Goal: Learn about a topic: Learn about a topic

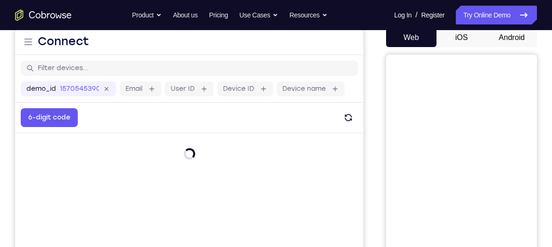
scroll to position [98, 0]
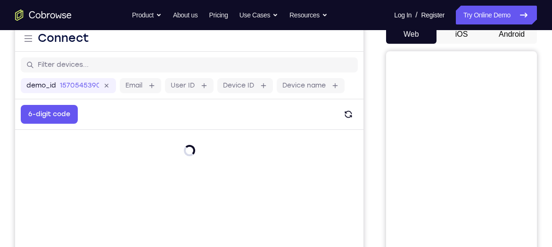
click at [507, 33] on button "Android" at bounding box center [511, 34] width 50 height 19
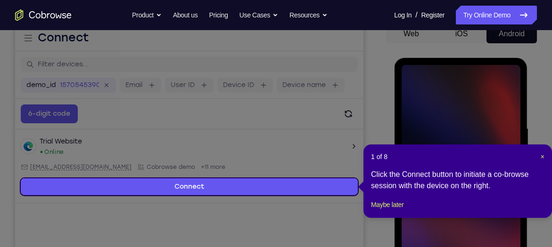
scroll to position [0, 0]
click at [542, 159] on span "×" at bounding box center [543, 157] width 4 height 8
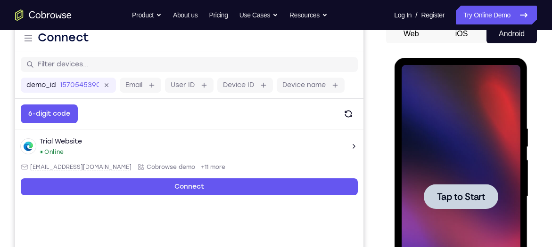
click at [460, 193] on span "Tap to Start" at bounding box center [461, 196] width 48 height 9
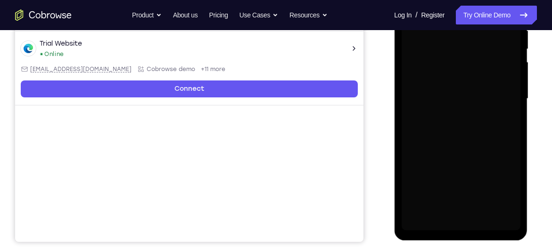
scroll to position [197, 0]
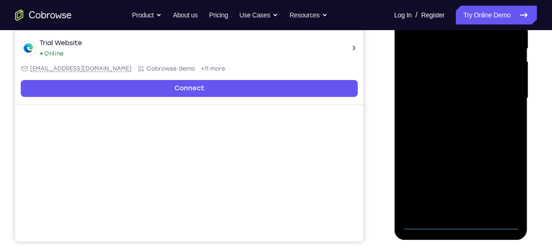
click at [460, 224] on div at bounding box center [460, 99] width 119 height 264
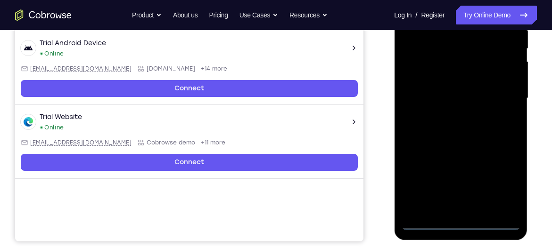
click at [506, 180] on div at bounding box center [460, 99] width 119 height 264
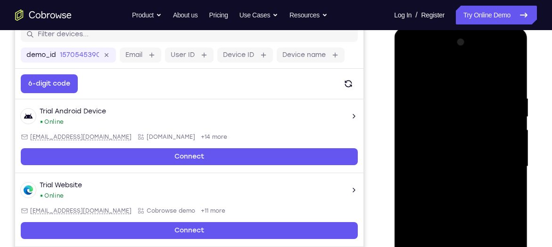
scroll to position [128, 0]
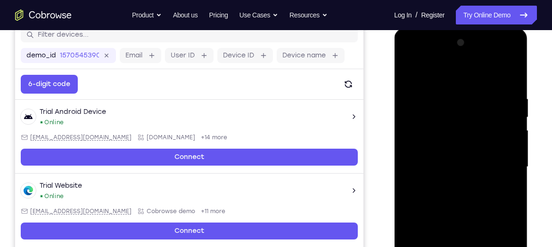
click at [415, 61] on div at bounding box center [460, 167] width 119 height 264
click at [499, 164] on div at bounding box center [460, 167] width 119 height 264
click at [445, 184] on div at bounding box center [460, 167] width 119 height 264
click at [464, 160] on div at bounding box center [460, 167] width 119 height 264
click at [460, 240] on div at bounding box center [460, 167] width 119 height 264
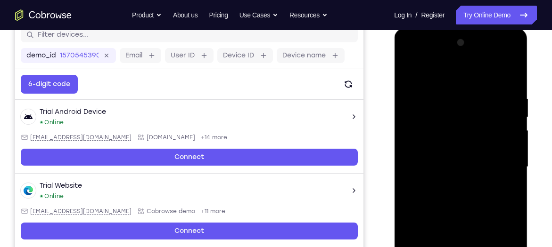
click at [424, 151] on div at bounding box center [460, 167] width 119 height 264
click at [445, 162] on div at bounding box center [460, 167] width 119 height 264
click at [500, 203] on div at bounding box center [460, 167] width 119 height 264
click at [489, 99] on div at bounding box center [460, 167] width 119 height 264
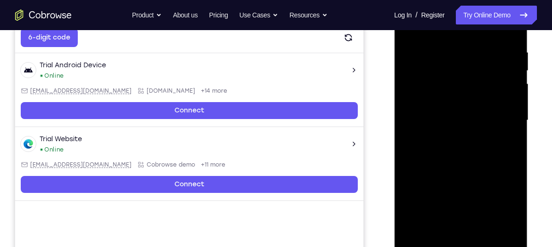
scroll to position [175, 0]
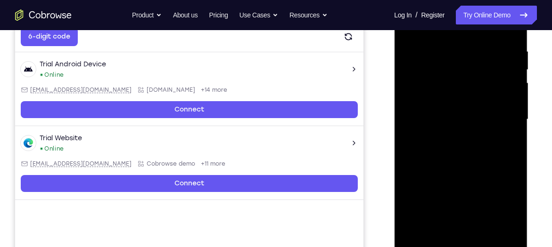
click at [458, 160] on div at bounding box center [460, 120] width 119 height 264
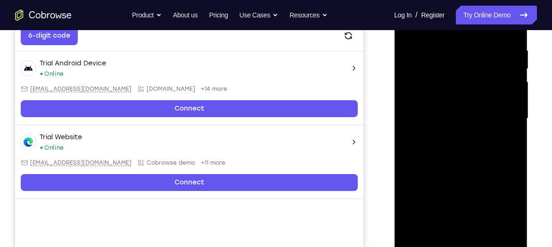
scroll to position [177, 0]
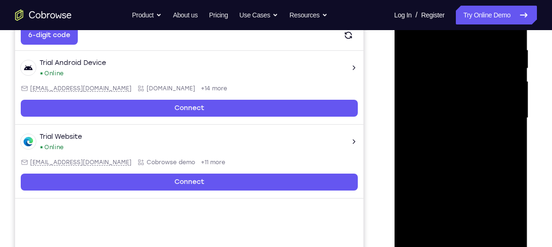
click at [504, 230] on div at bounding box center [460, 118] width 119 height 264
click at [417, 226] on div at bounding box center [460, 118] width 119 height 264
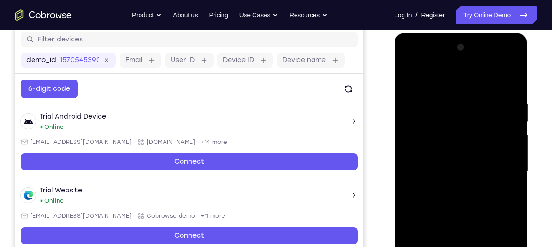
scroll to position [118, 0]
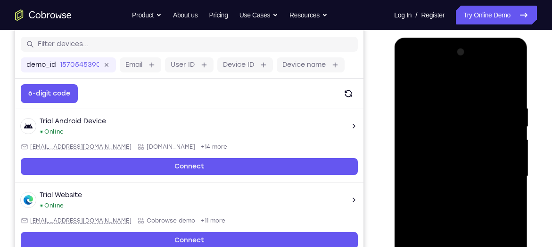
click at [511, 83] on div at bounding box center [460, 177] width 119 height 264
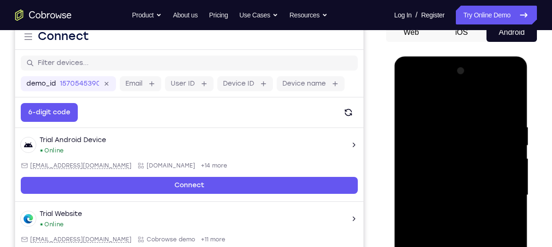
scroll to position [99, 0]
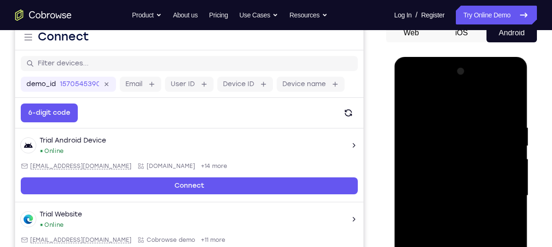
click at [410, 96] on div at bounding box center [460, 196] width 119 height 264
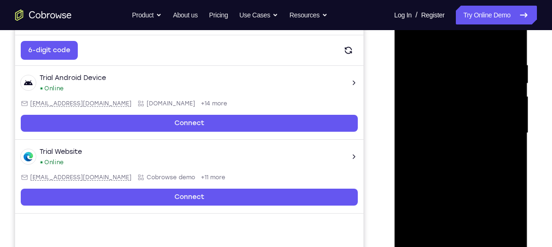
scroll to position [162, 0]
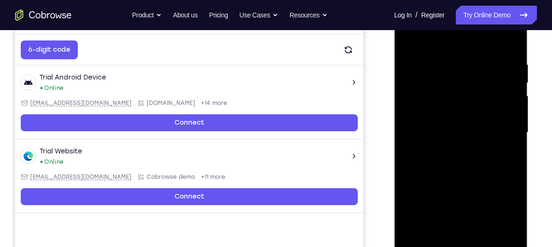
click at [483, 245] on div at bounding box center [460, 133] width 119 height 264
click at [465, 185] on div at bounding box center [460, 133] width 119 height 264
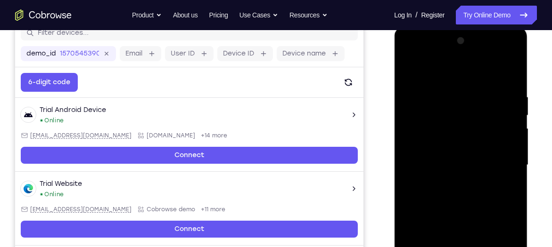
scroll to position [127, 0]
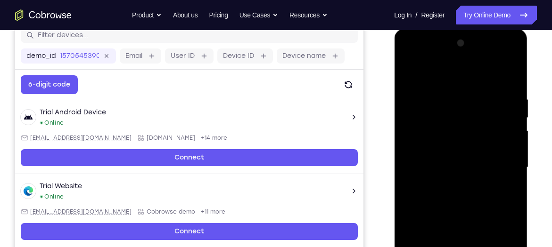
click at [411, 74] on div at bounding box center [460, 168] width 119 height 264
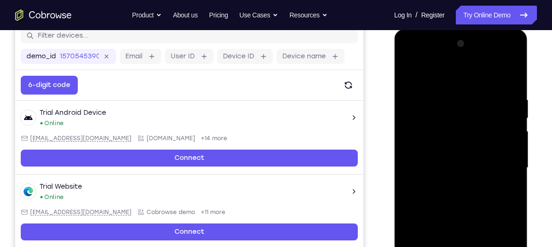
scroll to position [206, 0]
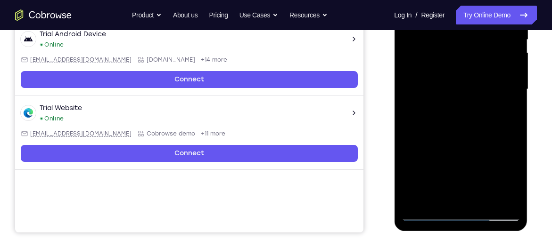
click at [480, 202] on div at bounding box center [460, 90] width 119 height 264
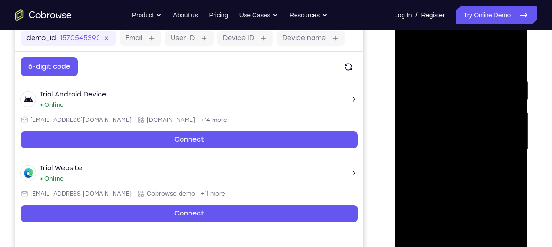
scroll to position [145, 0]
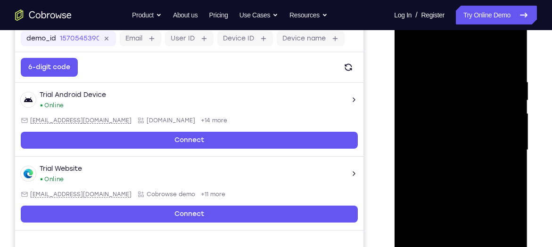
drag, startPoint x: 490, startPoint y: 100, endPoint x: 427, endPoint y: 100, distance: 63.6
click at [427, 100] on div at bounding box center [460, 150] width 119 height 264
drag, startPoint x: 492, startPoint y: 103, endPoint x: 445, endPoint y: 102, distance: 46.7
click at [445, 102] on div at bounding box center [460, 150] width 119 height 264
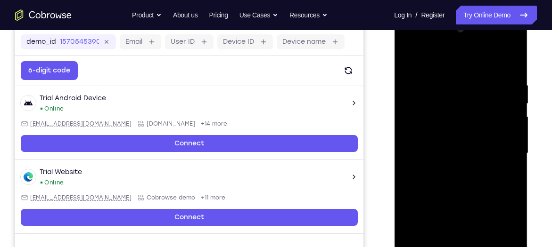
scroll to position [141, 0]
click at [410, 56] on div at bounding box center [460, 154] width 119 height 264
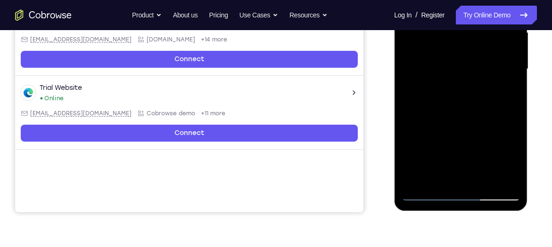
scroll to position [226, 0]
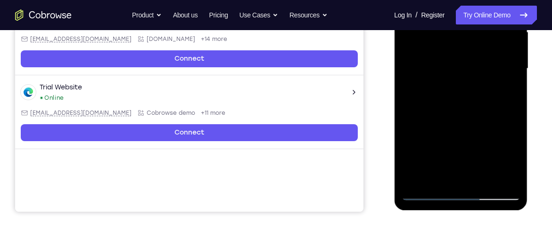
click at [483, 180] on div at bounding box center [460, 69] width 119 height 264
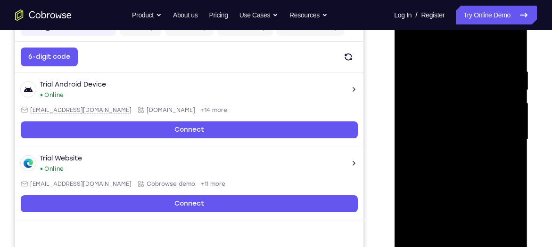
scroll to position [155, 0]
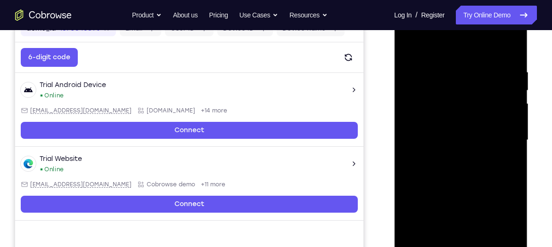
click at [411, 44] on div at bounding box center [460, 140] width 119 height 264
click at [482, 157] on div at bounding box center [460, 140] width 119 height 264
click at [481, 104] on div at bounding box center [460, 140] width 119 height 264
click at [511, 41] on div at bounding box center [460, 140] width 119 height 264
click at [411, 45] on div at bounding box center [460, 140] width 119 height 264
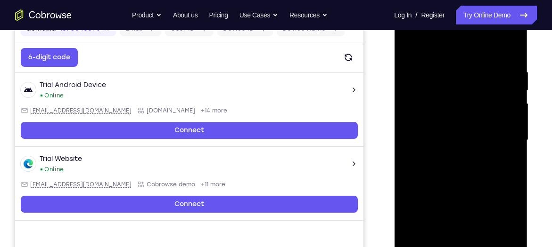
click at [411, 45] on div at bounding box center [460, 140] width 119 height 264
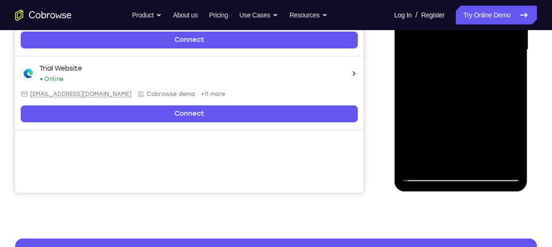
scroll to position [244, 0]
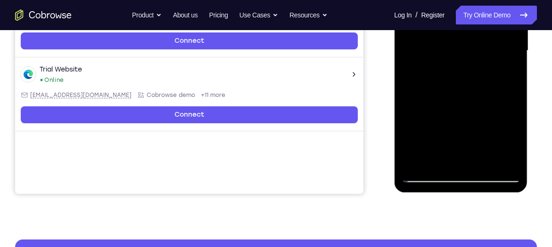
click at [507, 164] on div at bounding box center [460, 51] width 119 height 264
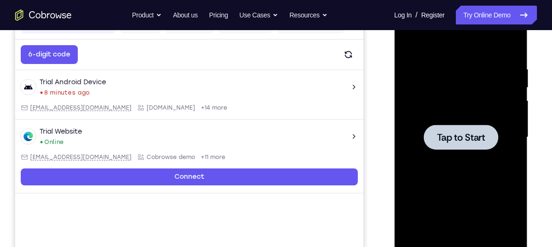
scroll to position [157, 0]
